Goal: Navigation & Orientation: Find specific page/section

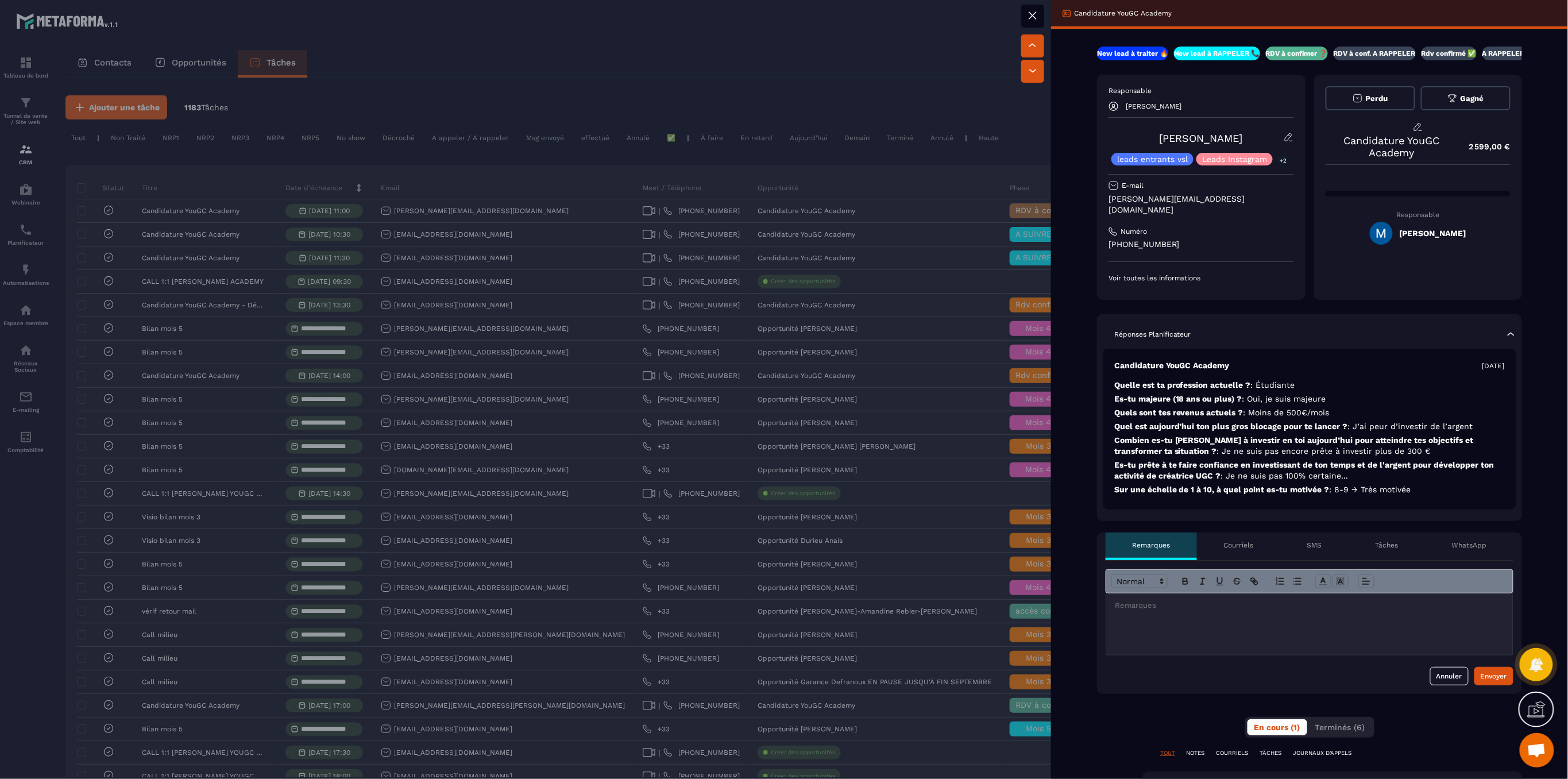
scroll to position [1838, 0]
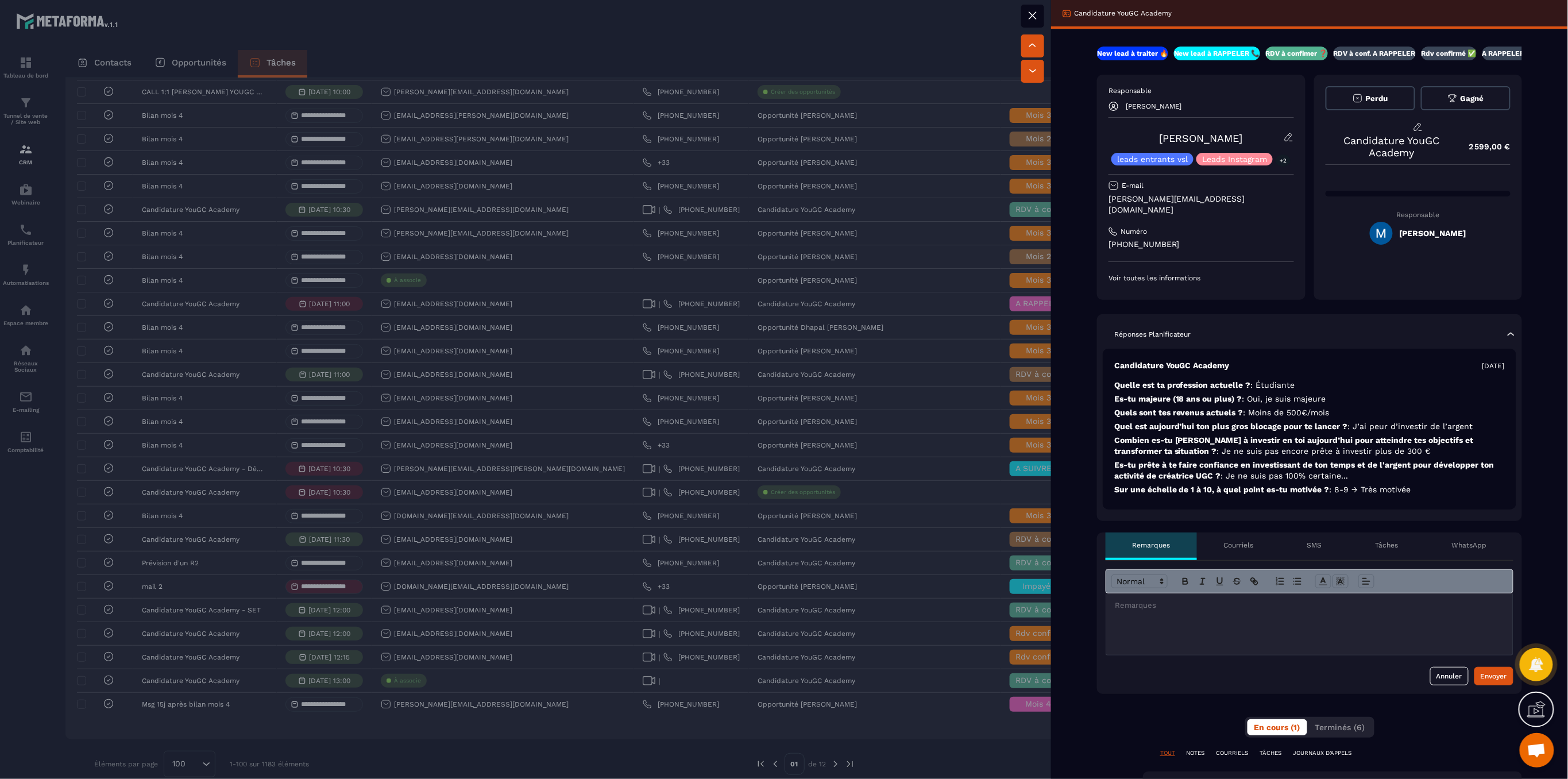
click at [475, 58] on div at bounding box center [784, 390] width 1568 height 779
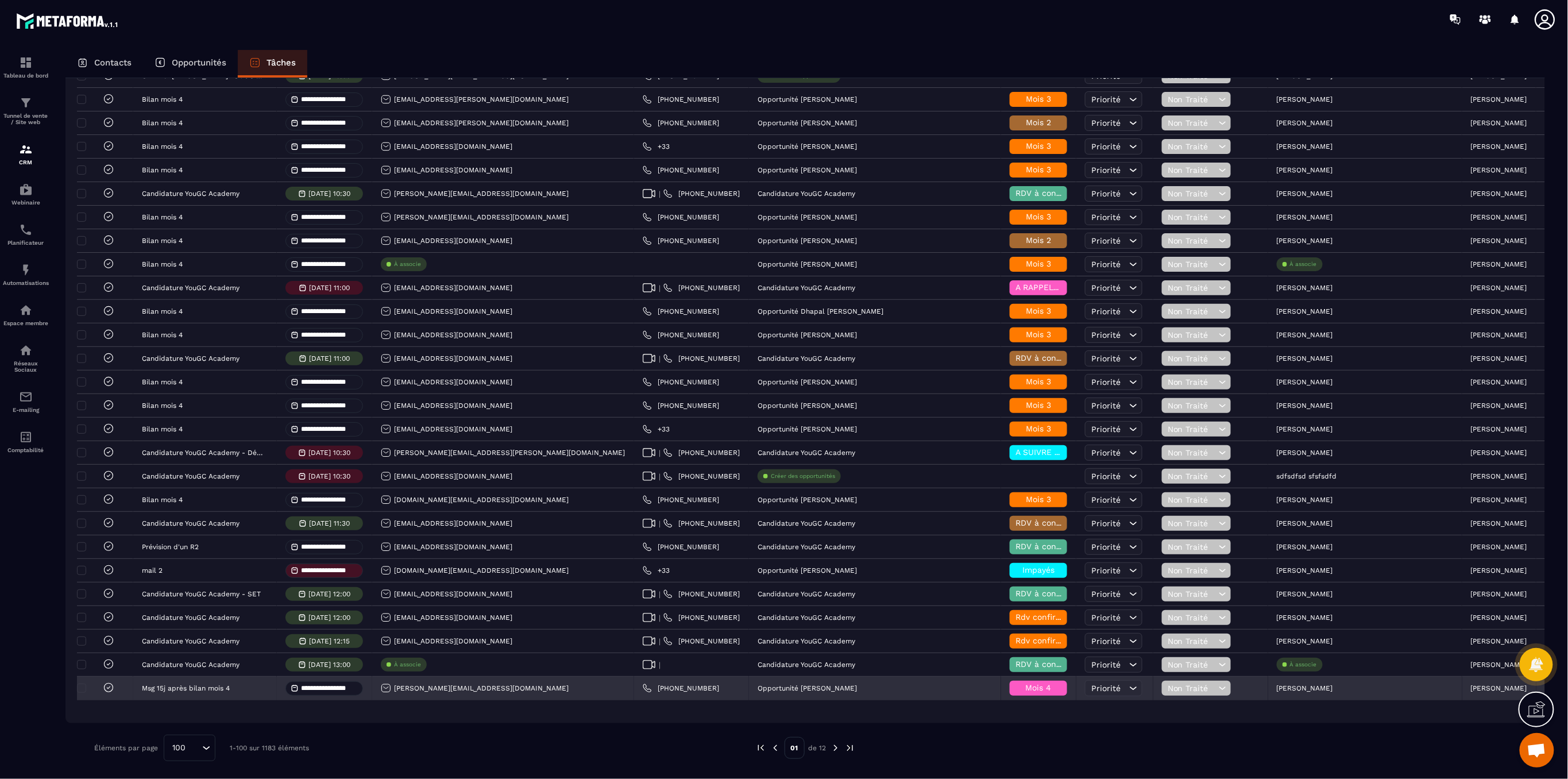
scroll to position [1859, 0]
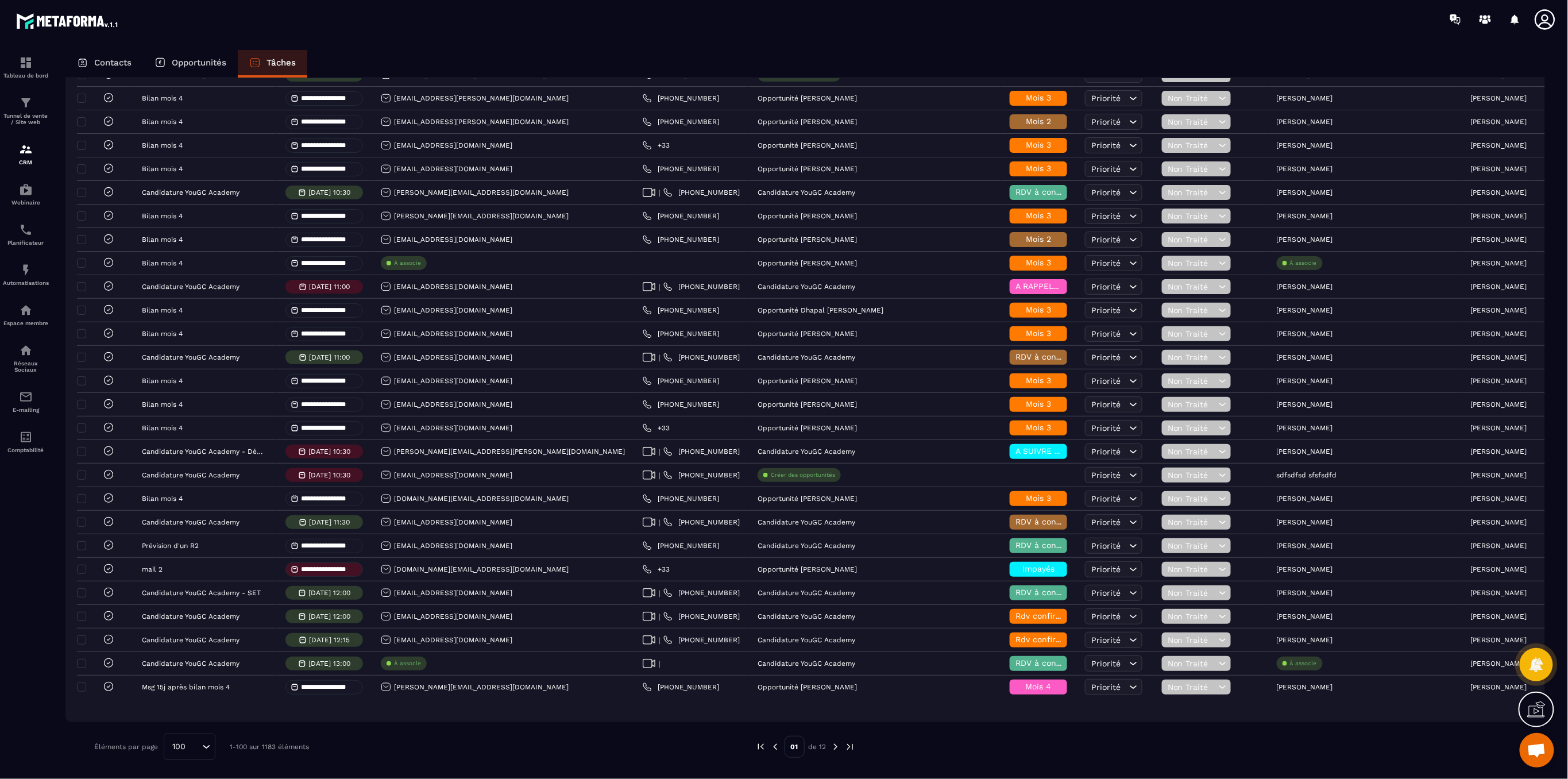
click at [831, 752] on img at bounding box center [836, 746] width 10 height 10
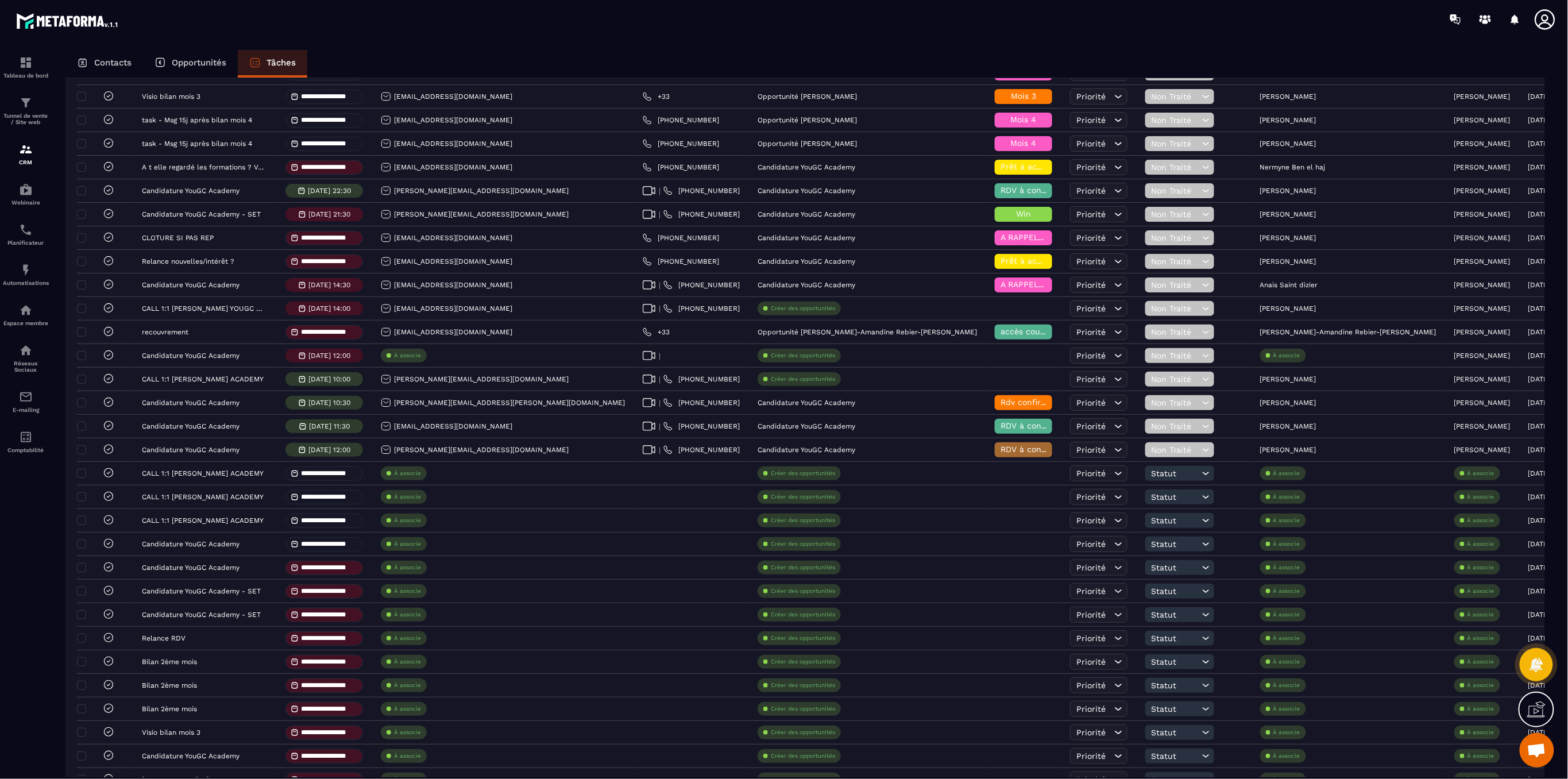
scroll to position [306, 0]
